Goal: Task Accomplishment & Management: Complete application form

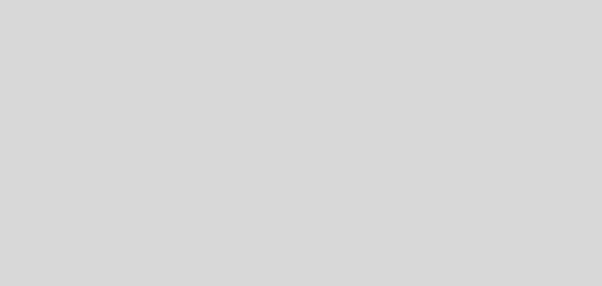
select select "pt"
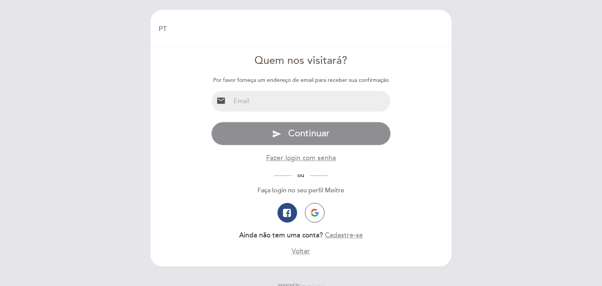
click at [238, 98] on input "email" at bounding box center [310, 101] width 160 height 21
type input "[EMAIL_ADDRESS][DOMAIN_NAME]"
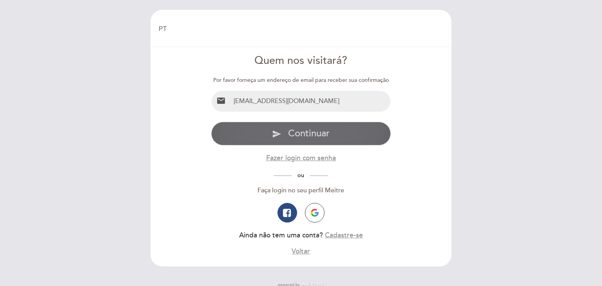
click at [310, 131] on span "Continuar" at bounding box center [309, 133] width 42 height 11
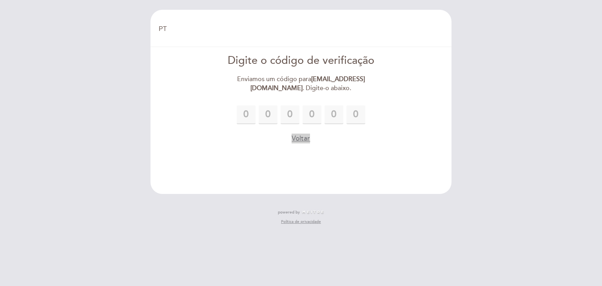
click at [302, 139] on button "Voltar" at bounding box center [300, 139] width 18 height 10
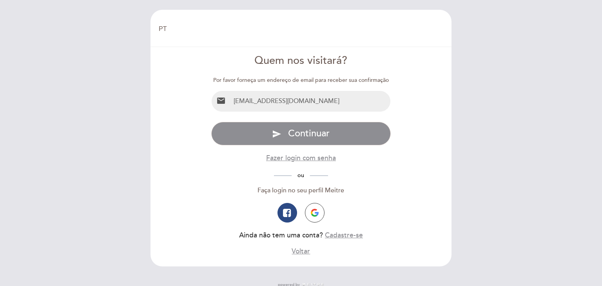
click at [317, 102] on input "[EMAIL_ADDRESS][DOMAIN_NAME]" at bounding box center [310, 101] width 160 height 21
click at [350, 99] on input "[EMAIL_ADDRESS][DOMAIN_NAME]" at bounding box center [310, 101] width 160 height 21
type input "A"
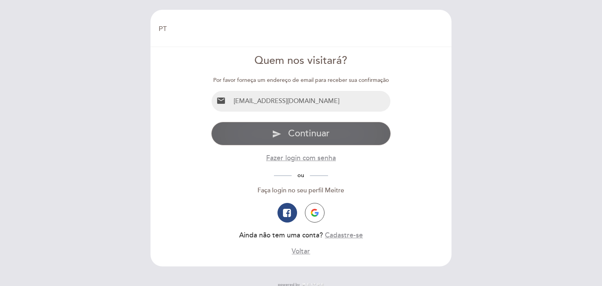
type input "[EMAIL_ADDRESS][DOMAIN_NAME]"
click at [308, 131] on span "Continuar" at bounding box center [309, 133] width 42 height 11
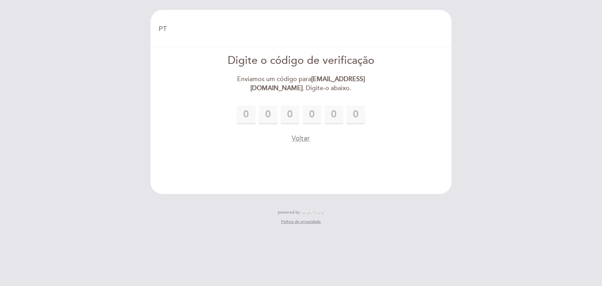
type input "7"
type input "3"
type input "0"
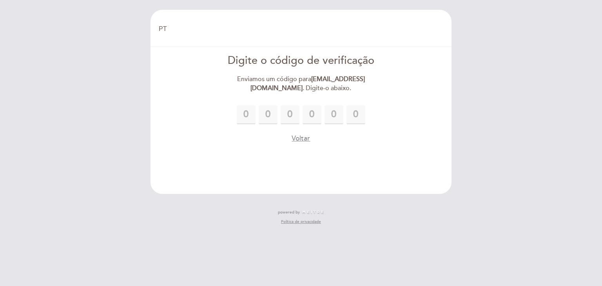
type input "2"
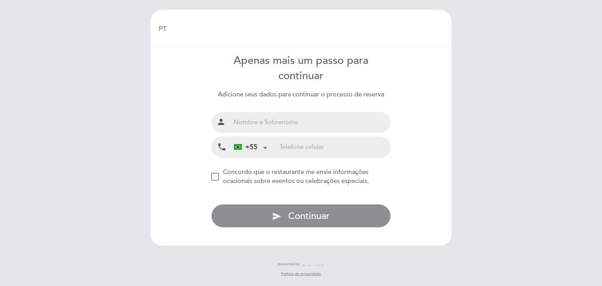
click at [240, 121] on input "text" at bounding box center [310, 122] width 160 height 21
type input "[PERSON_NAME] Santa [PERSON_NAME]"
click at [265, 145] on div at bounding box center [264, 147] width 5 height 5
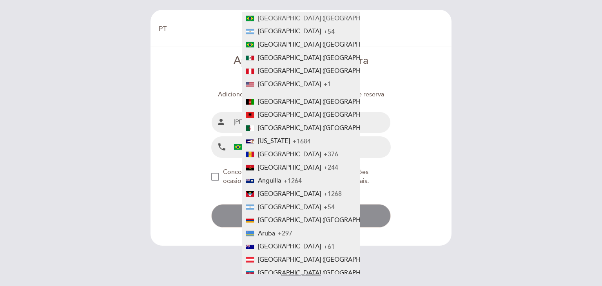
click at [266, 16] on span "[GEOGRAPHIC_DATA] ([GEOGRAPHIC_DATA])" at bounding box center [323, 18] width 131 height 8
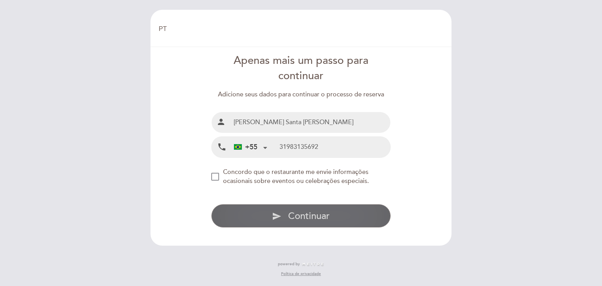
type input "31983135692"
click at [290, 216] on span "Continuar" at bounding box center [309, 215] width 42 height 11
